Goal: Consume media (video, audio)

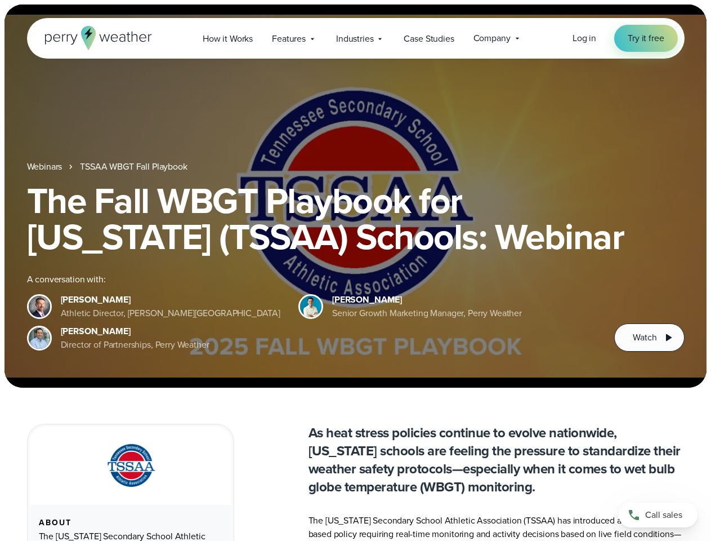
click at [355, 270] on div "The Fall WBGT Playbook for [US_STATE] (TSSAA) Schools: Webinar A conversation w…" at bounding box center [356, 267] width 658 height 169
click at [355, 38] on span "Industries" at bounding box center [354, 39] width 37 height 14
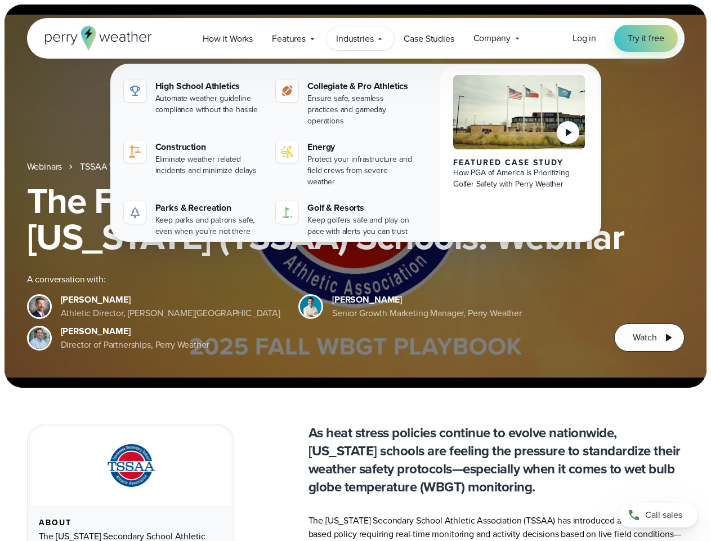
click at [355, 196] on h1 "The Fall WBGT Playbook for [US_STATE] (TSSAA) Schools: Webinar" at bounding box center [356, 219] width 658 height 72
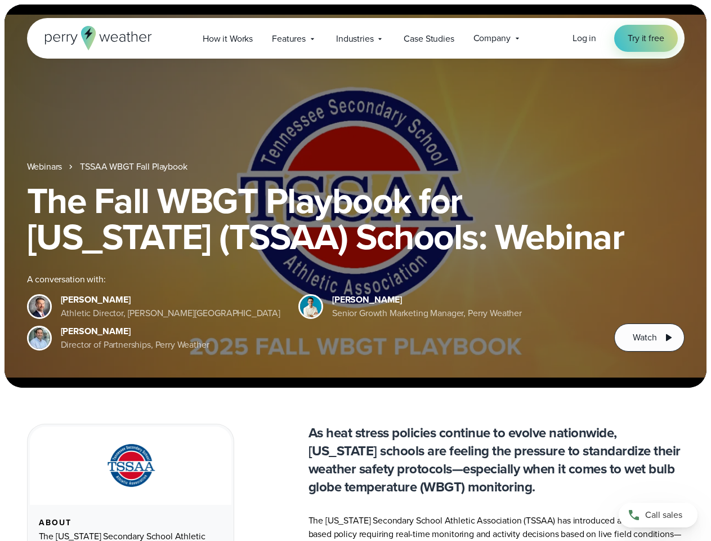
click at [135, 167] on link "TSSAA WBGT Fall Playbook" at bounding box center [133, 167] width 107 height 14
click at [650, 337] on span "Watch" at bounding box center [645, 338] width 24 height 14
